Goal: Task Accomplishment & Management: Use online tool/utility

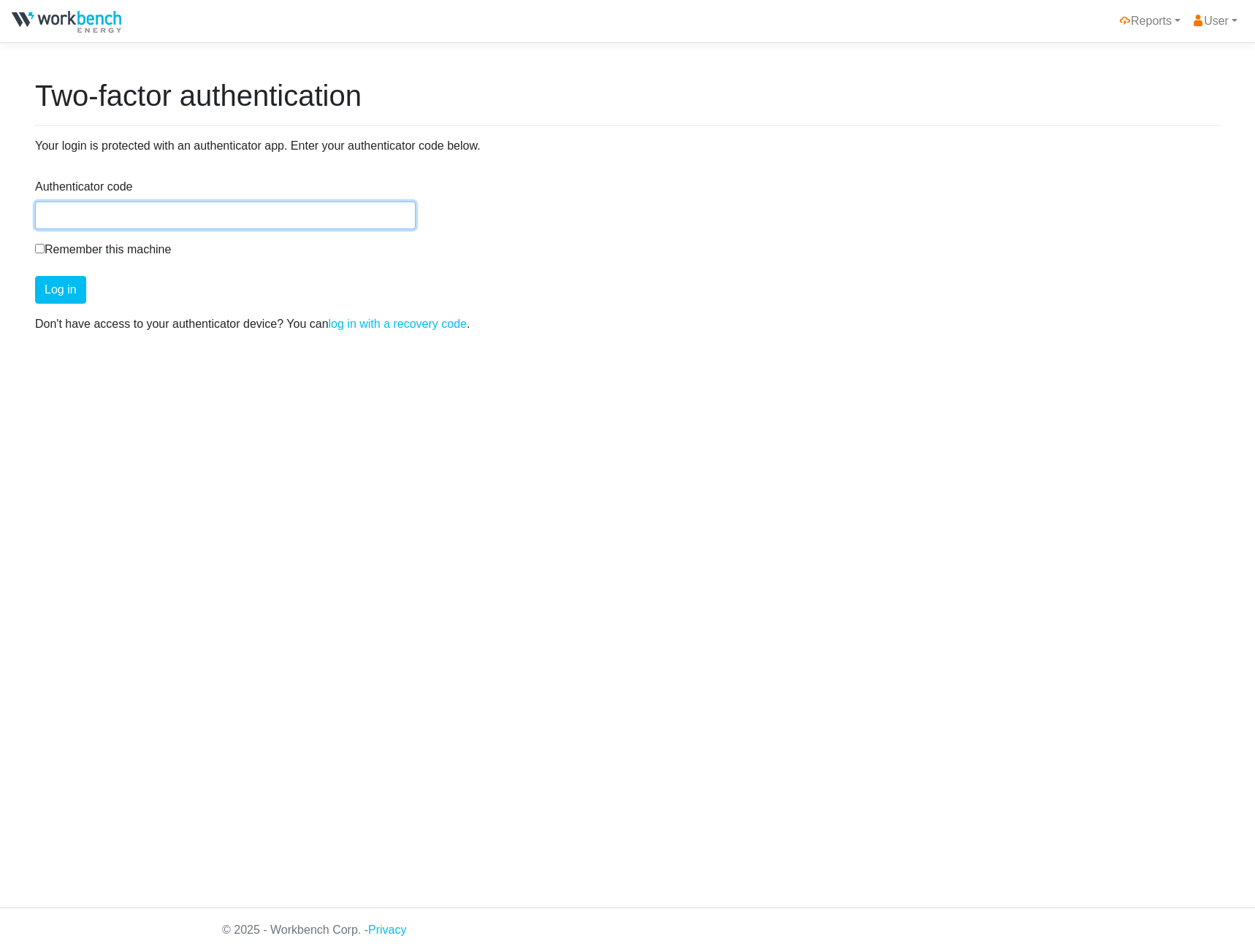
click at [316, 213] on input "Authenticator code" at bounding box center [225, 215] width 380 height 27
click at [35, 276] on button "Log in" at bounding box center [60, 290] width 51 height 27
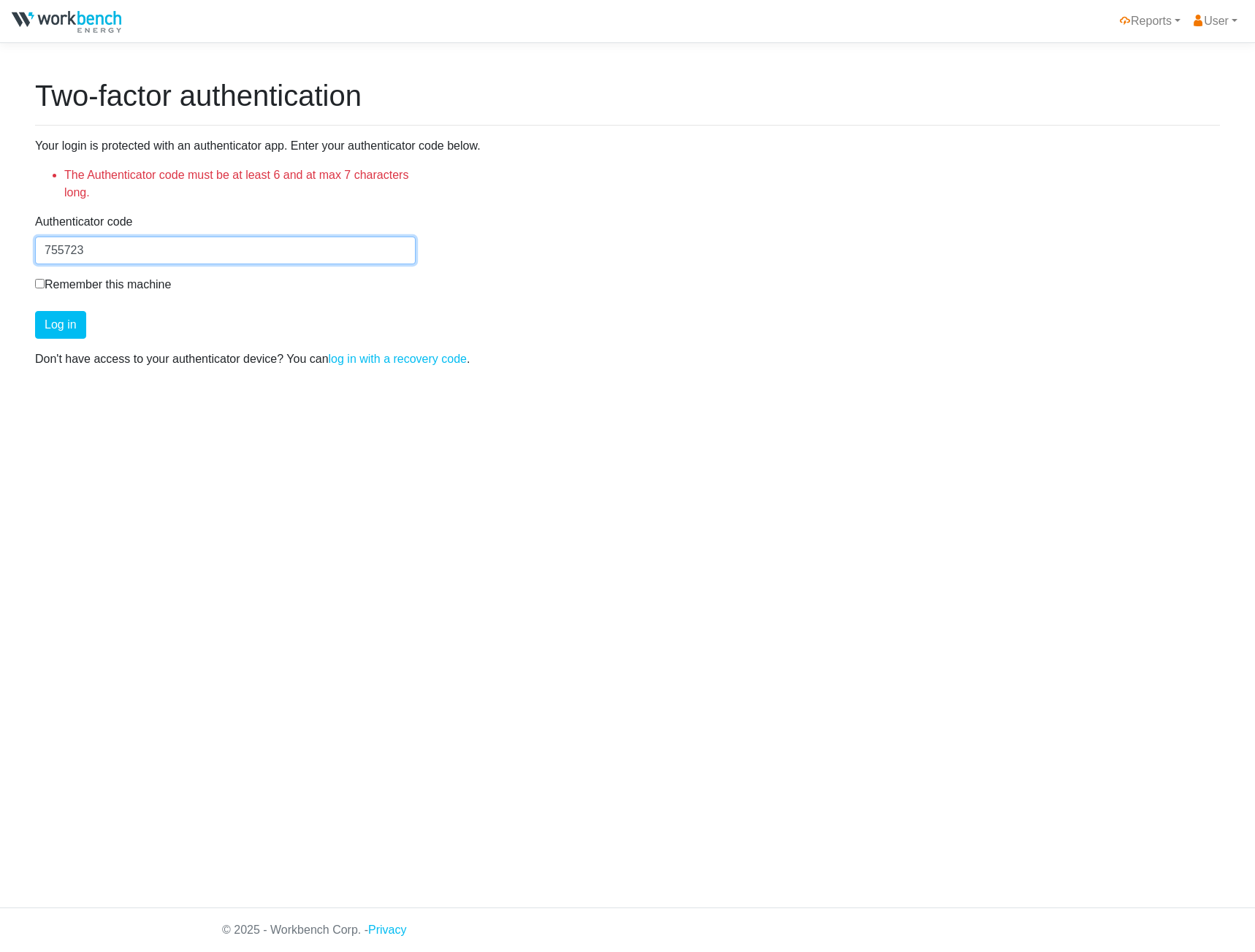
type input "755723"
click at [35, 311] on button "Log in" at bounding box center [60, 325] width 51 height 27
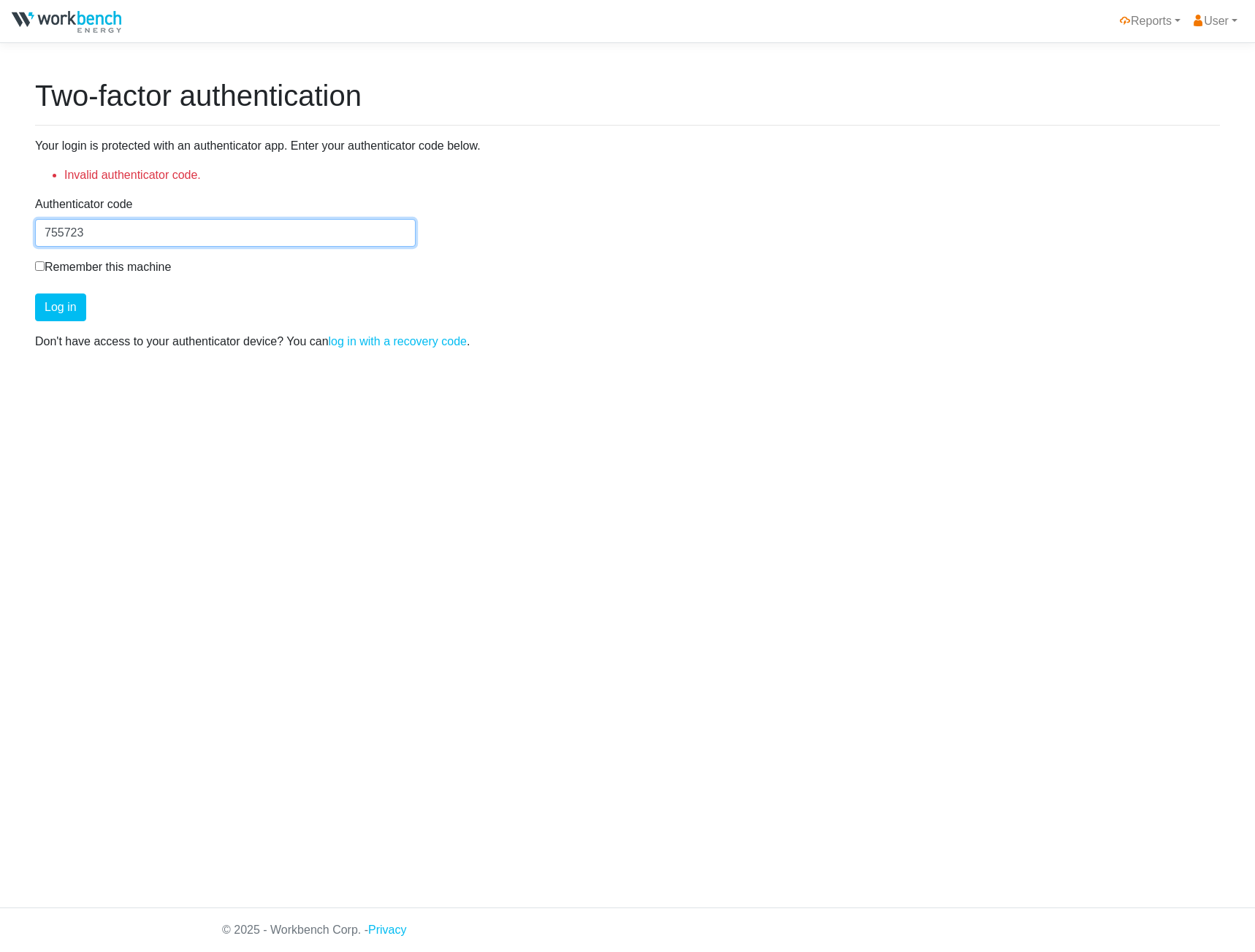
drag, startPoint x: 101, startPoint y: 229, endPoint x: -173, endPoint y: 196, distance: 276.0
click at [0, 196] on html "Reports HOEP User Manage User Logout Two-factor authentication Your login is pr…" at bounding box center [628, 476] width 1255 height 952
type input "157668"
click at [35, 293] on button "Log in" at bounding box center [60, 307] width 51 height 27
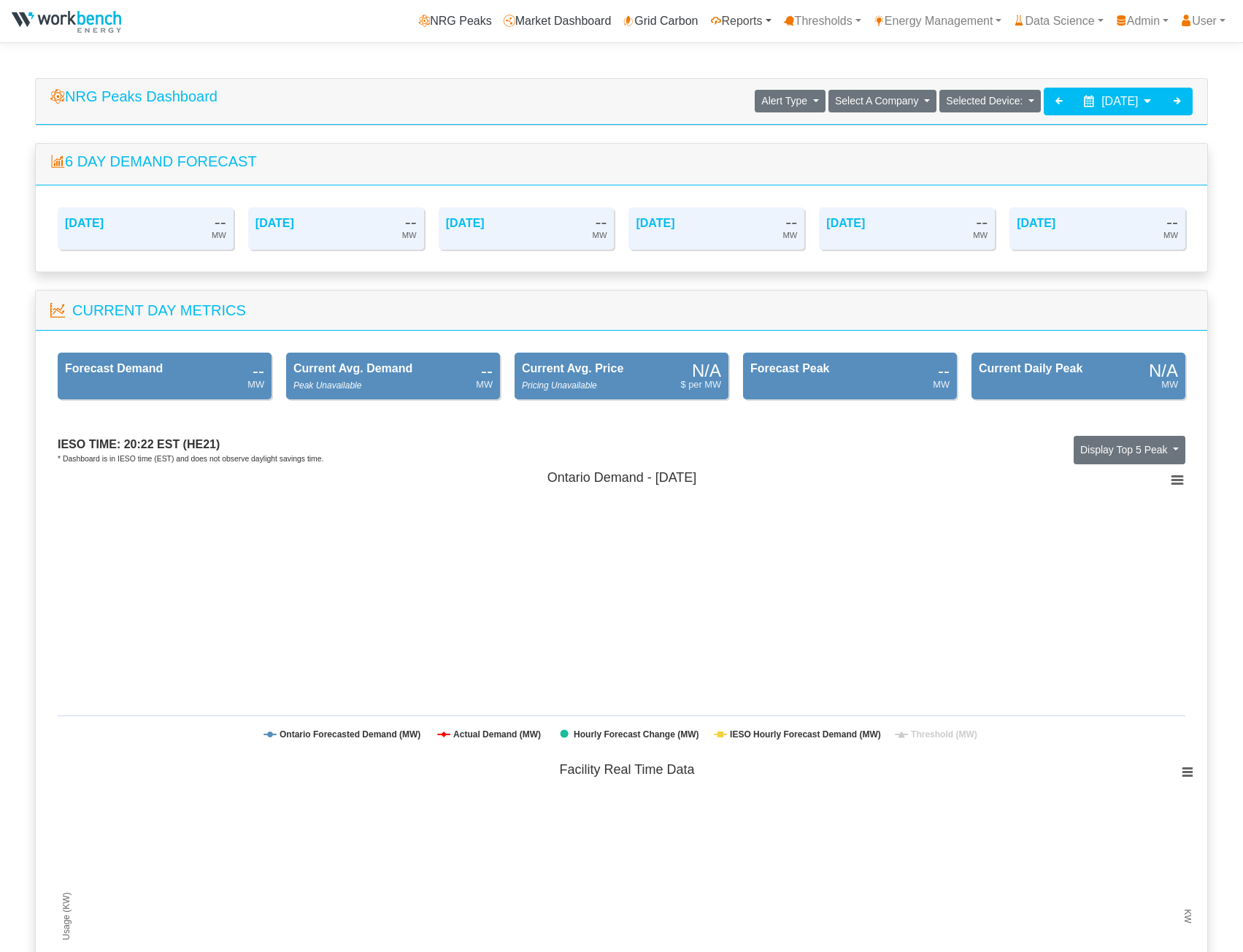
click at [726, 20] on link "Reports" at bounding box center [741, 21] width 73 height 29
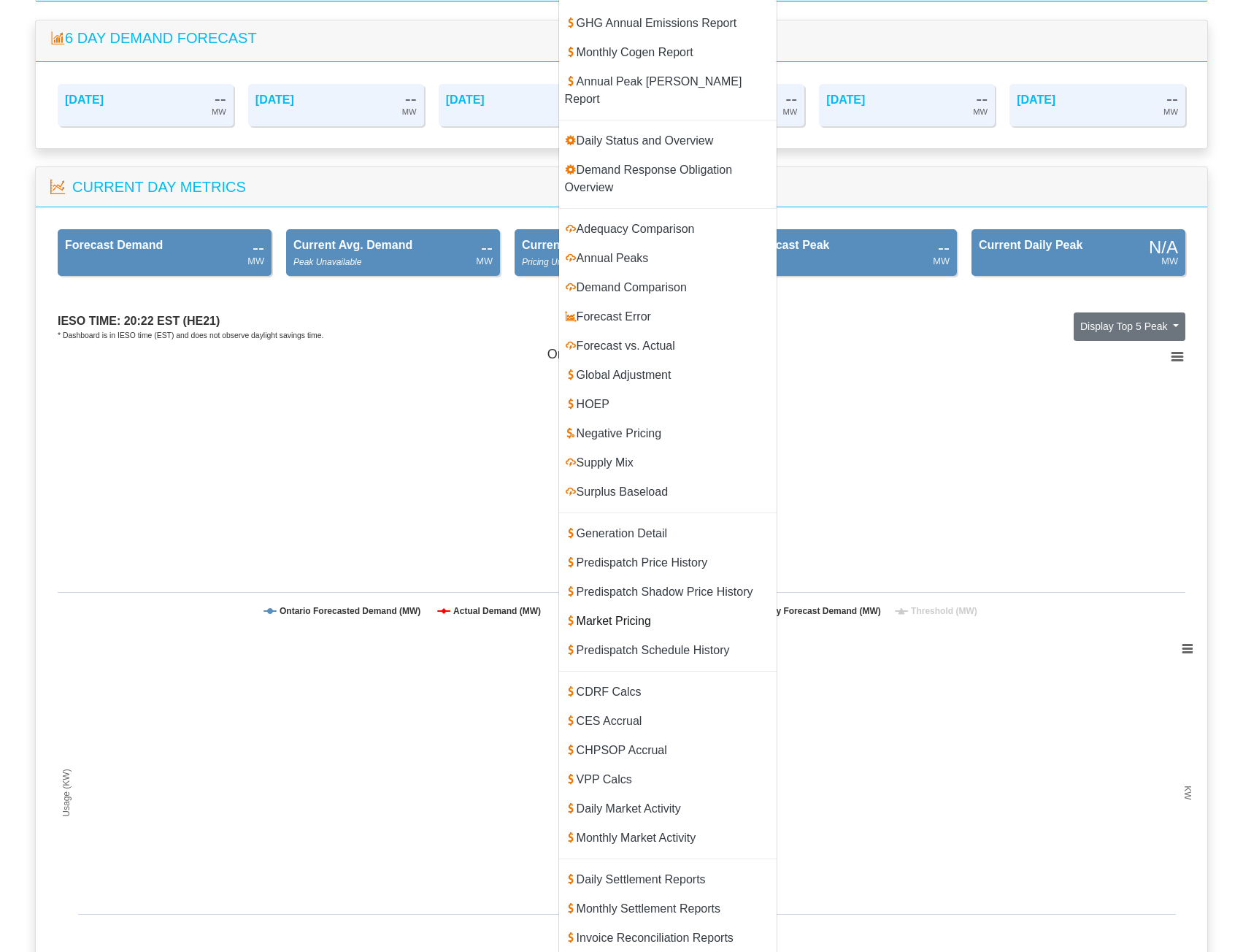
scroll to position [292, 0]
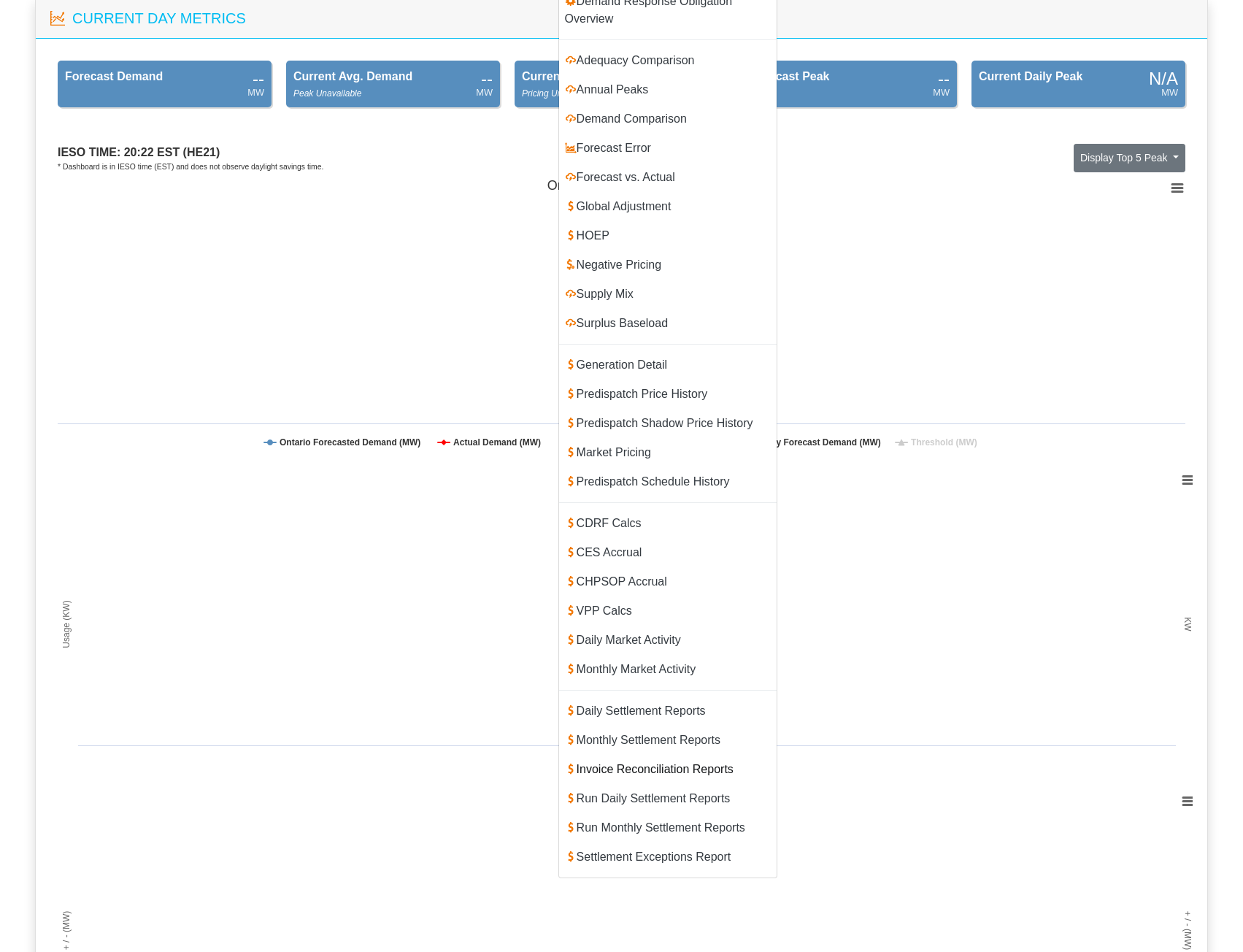
click at [645, 755] on link "Invoice Reconciliation Reports" at bounding box center [668, 770] width 217 height 29
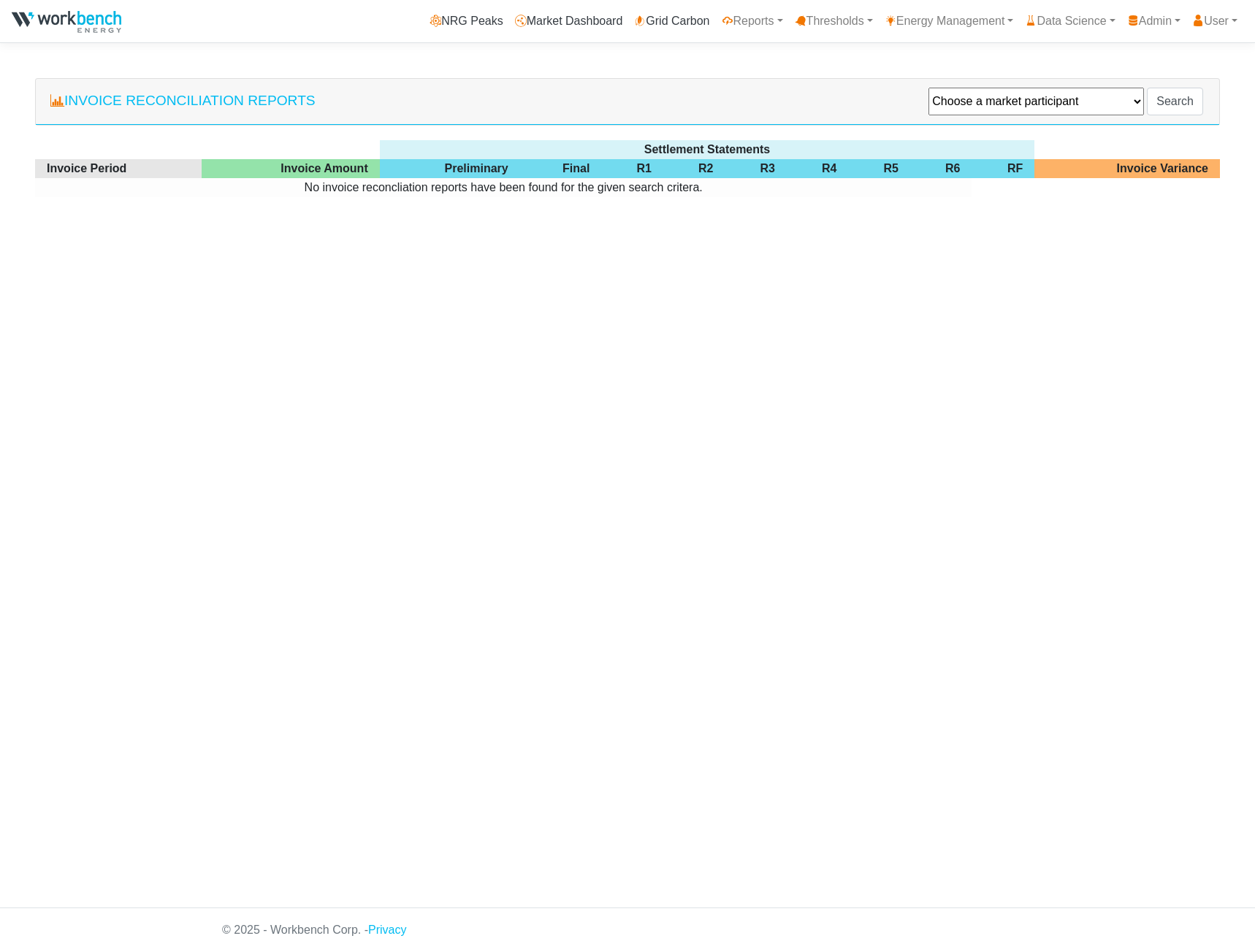
click at [1015, 103] on select "Choose a market participant Agnico Eagle - Macassa Alectra Microgrid Services L…" at bounding box center [1036, 101] width 216 height 27
select select "109109"
click at [974, 88] on select "Choose a market participant Agnico Eagle - Macassa Alectra Microgrid Services L…" at bounding box center [1036, 101] width 216 height 27
click at [1173, 108] on input "Search" at bounding box center [1175, 101] width 56 height 27
